Goal: Check status: Check status

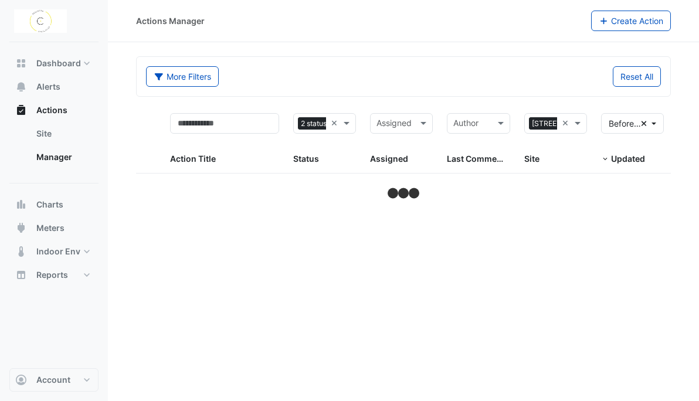
select select "**"
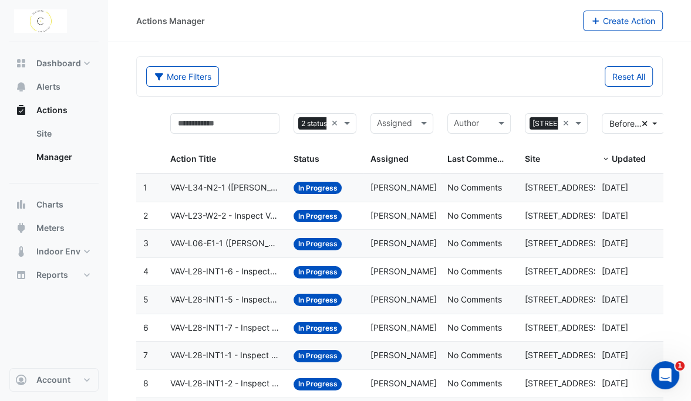
click at [321, 185] on span "In Progress" at bounding box center [317, 188] width 49 height 12
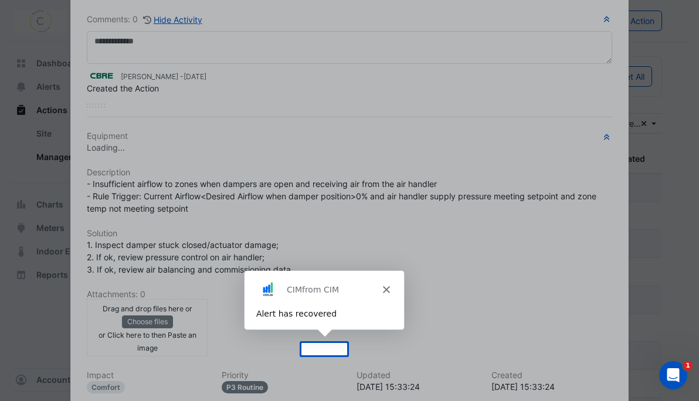
scroll to position [202, 0]
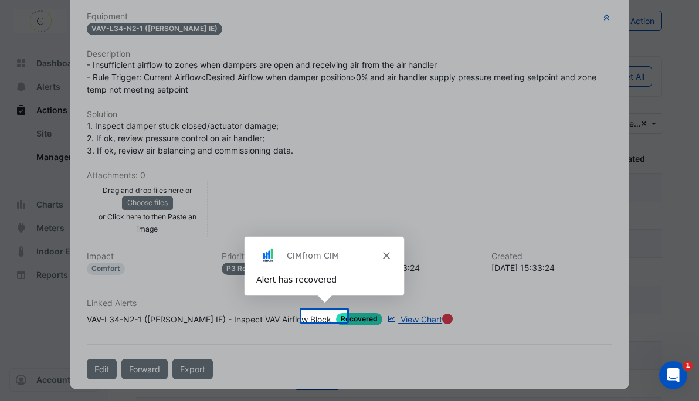
click at [654, 52] on div "Product tour overlay" at bounding box center [349, 200] width 699 height 401
